Goal: Information Seeking & Learning: Find specific page/section

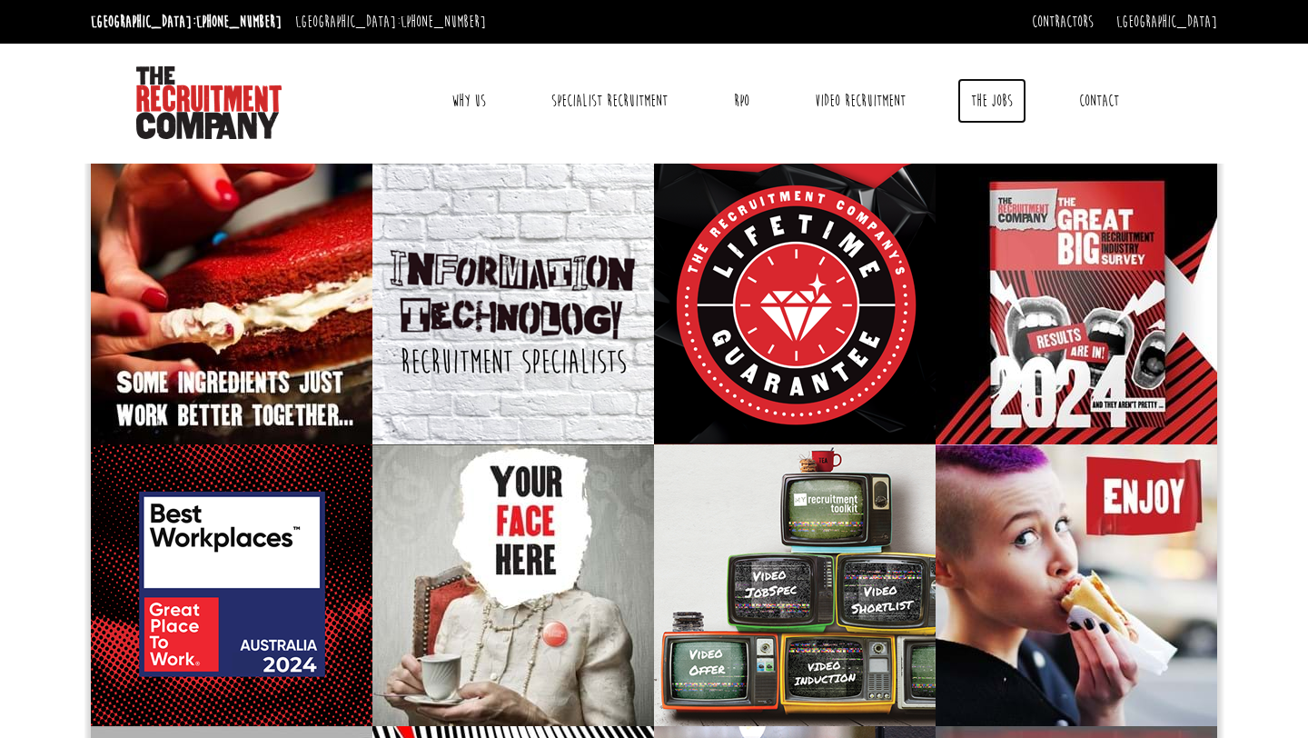
click at [995, 95] on link "The Jobs" at bounding box center [991, 100] width 69 height 45
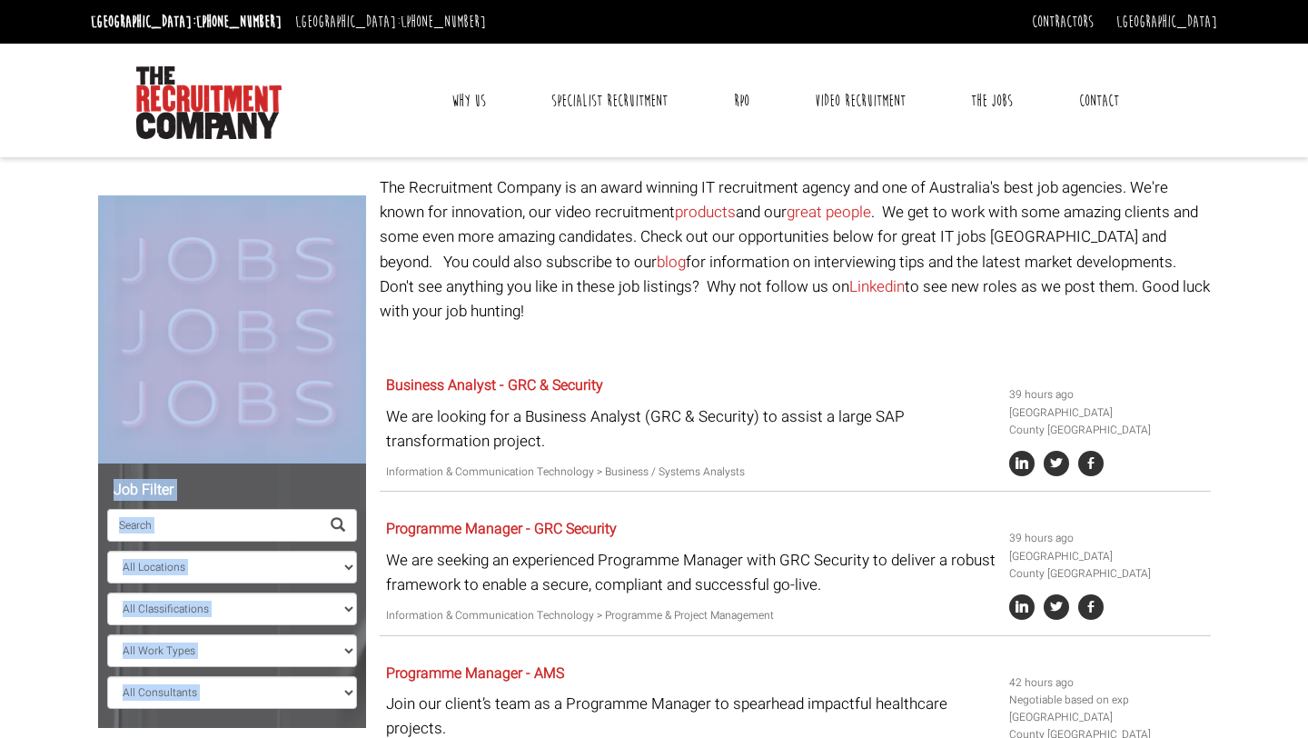
drag, startPoint x: 378, startPoint y: 183, endPoint x: 1217, endPoint y: 283, distance: 845.2
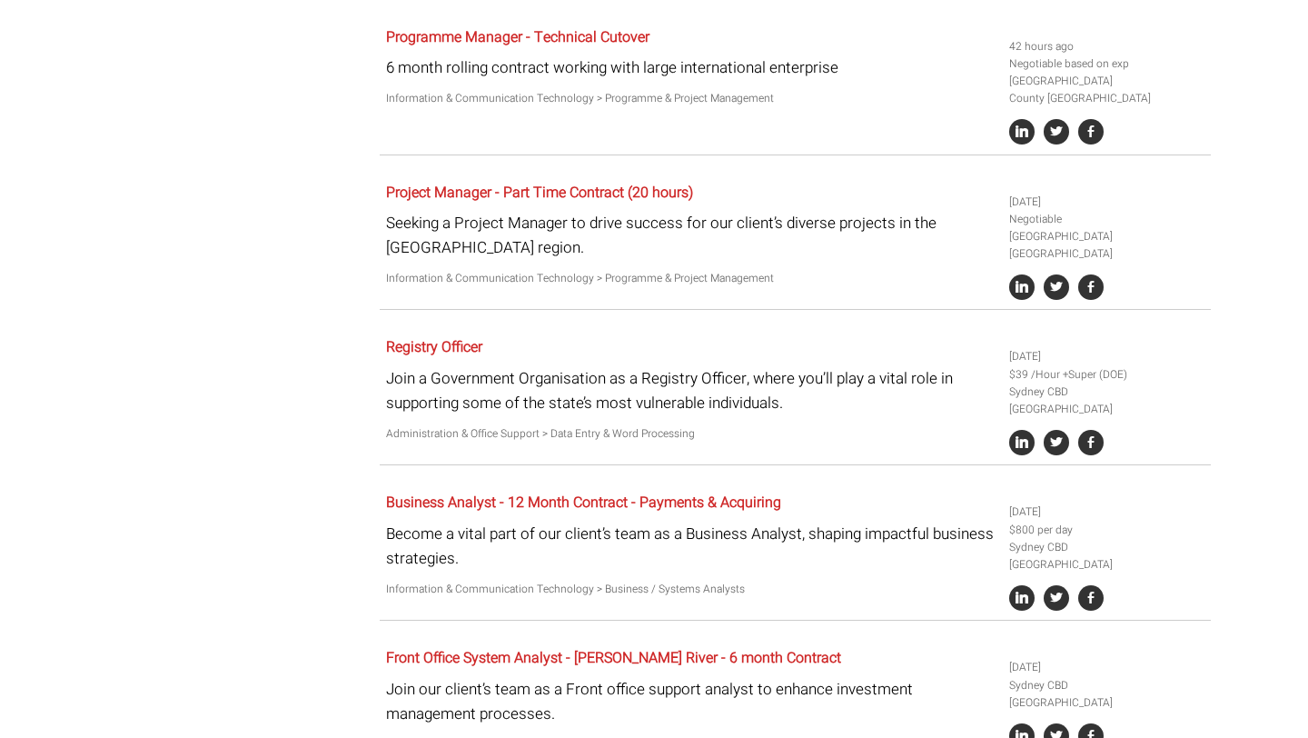
drag, startPoint x: 381, startPoint y: 188, endPoint x: 1307, endPoint y: 737, distance: 1076.8
